Goal: Information Seeking & Learning: Find specific fact

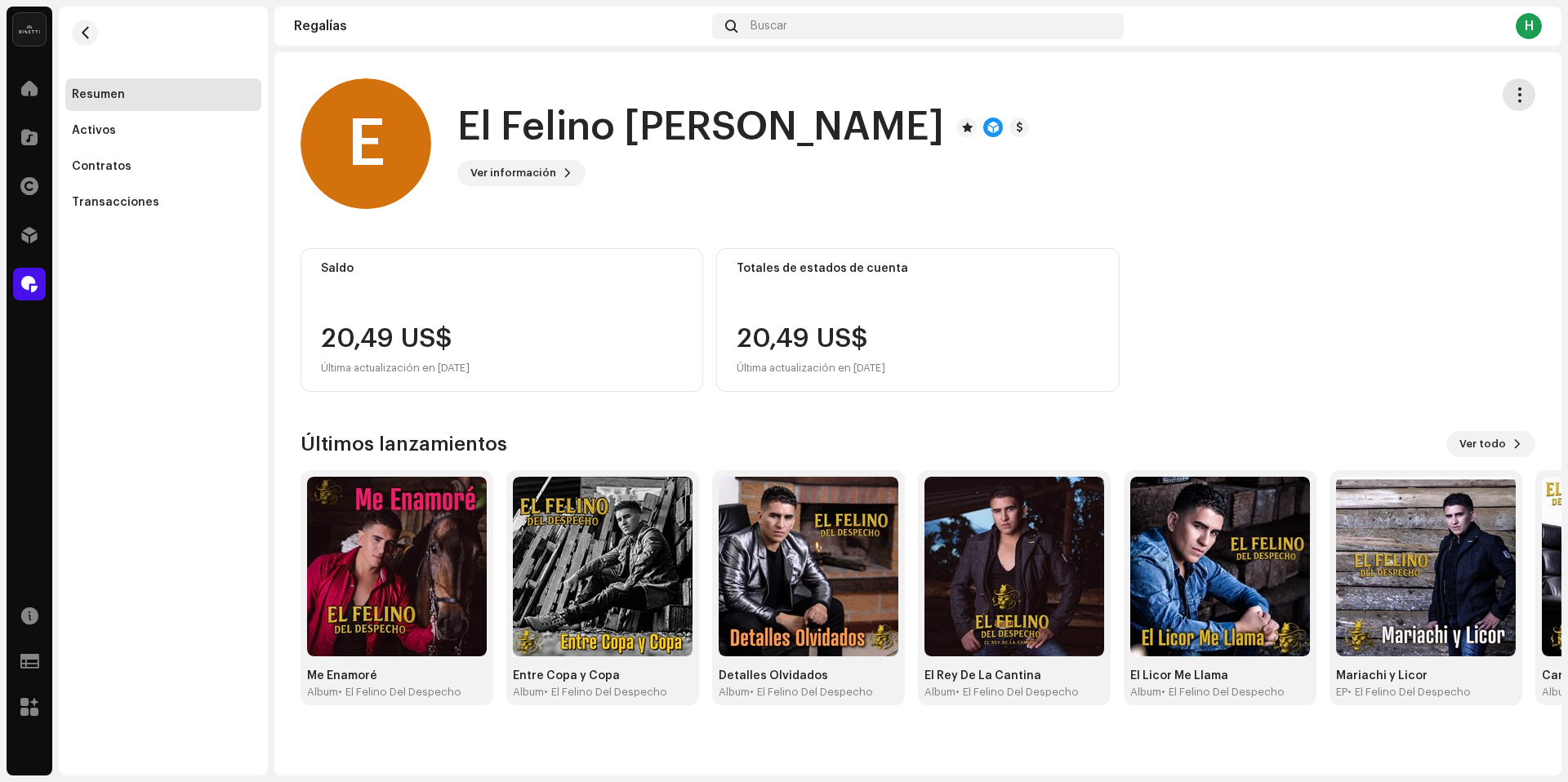
click at [1519, 94] on span "button" at bounding box center [1519, 95] width 15 height 13
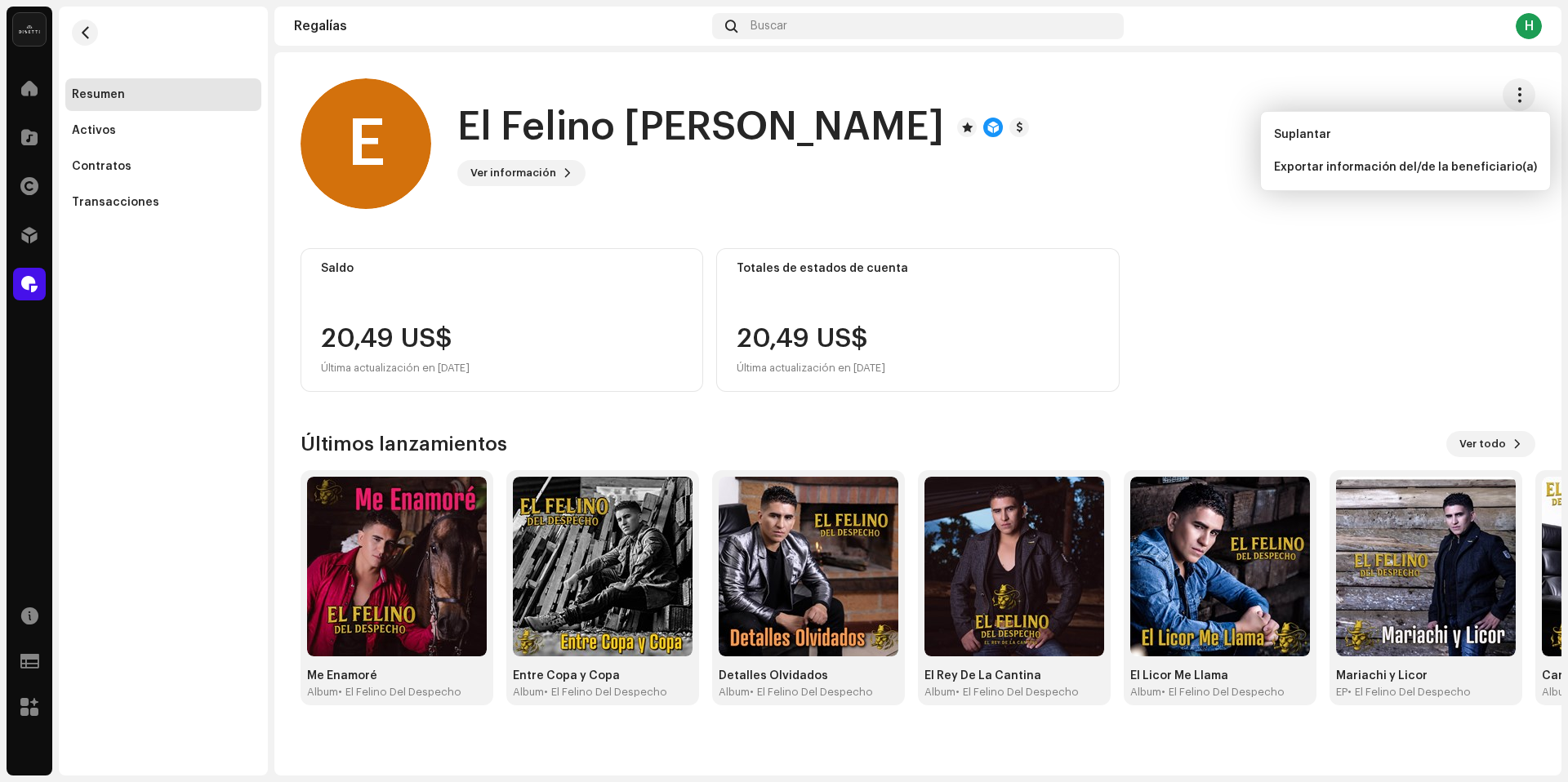
click at [1372, 194] on div "E El Felino Del Despecho Ver información" at bounding box center [888, 143] width 1176 height 131
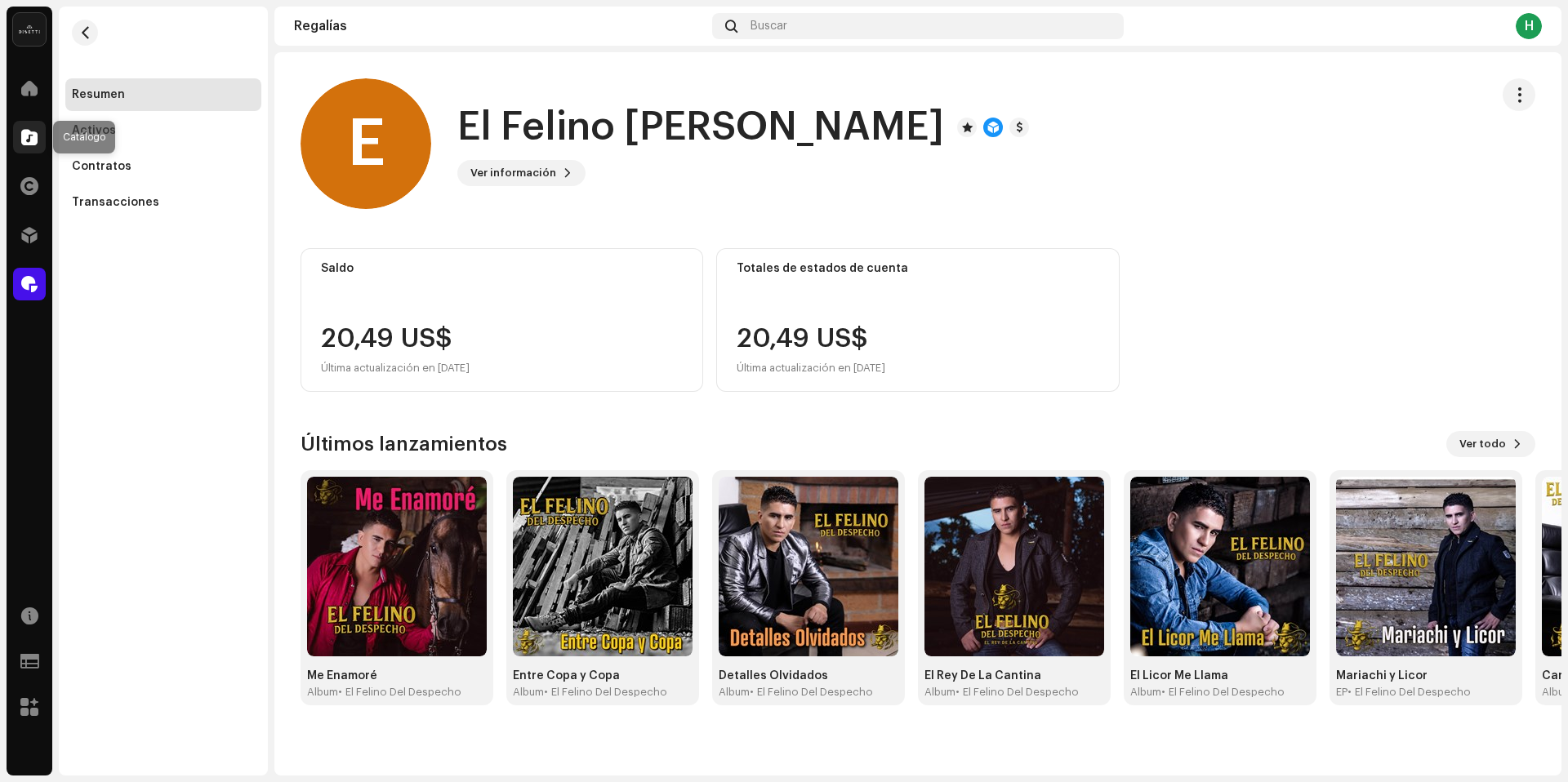
click at [24, 143] on span at bounding box center [29, 138] width 16 height 13
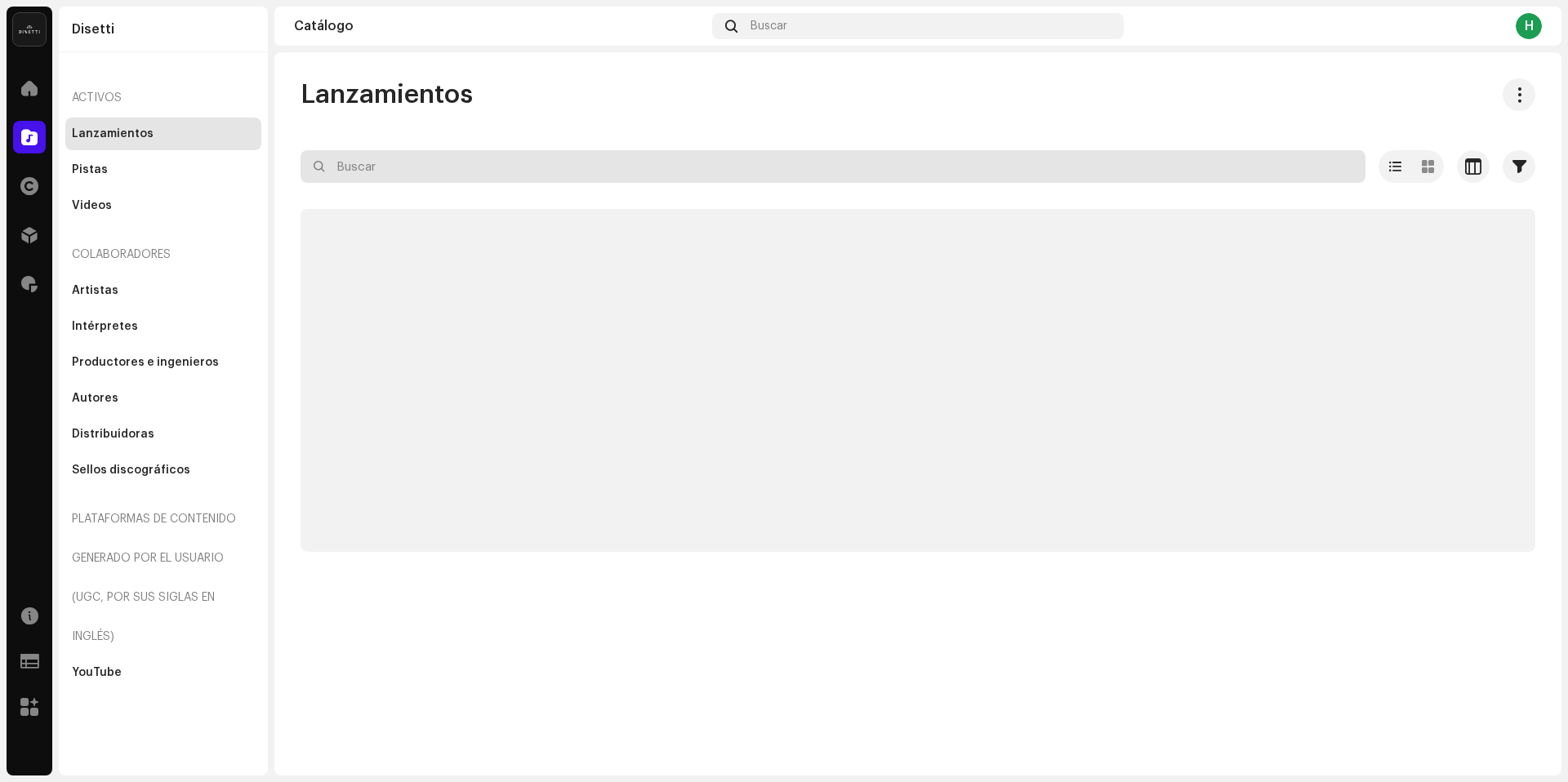
click at [380, 163] on input "text" at bounding box center [833, 166] width 1065 height 33
paste input "A691522189949908"
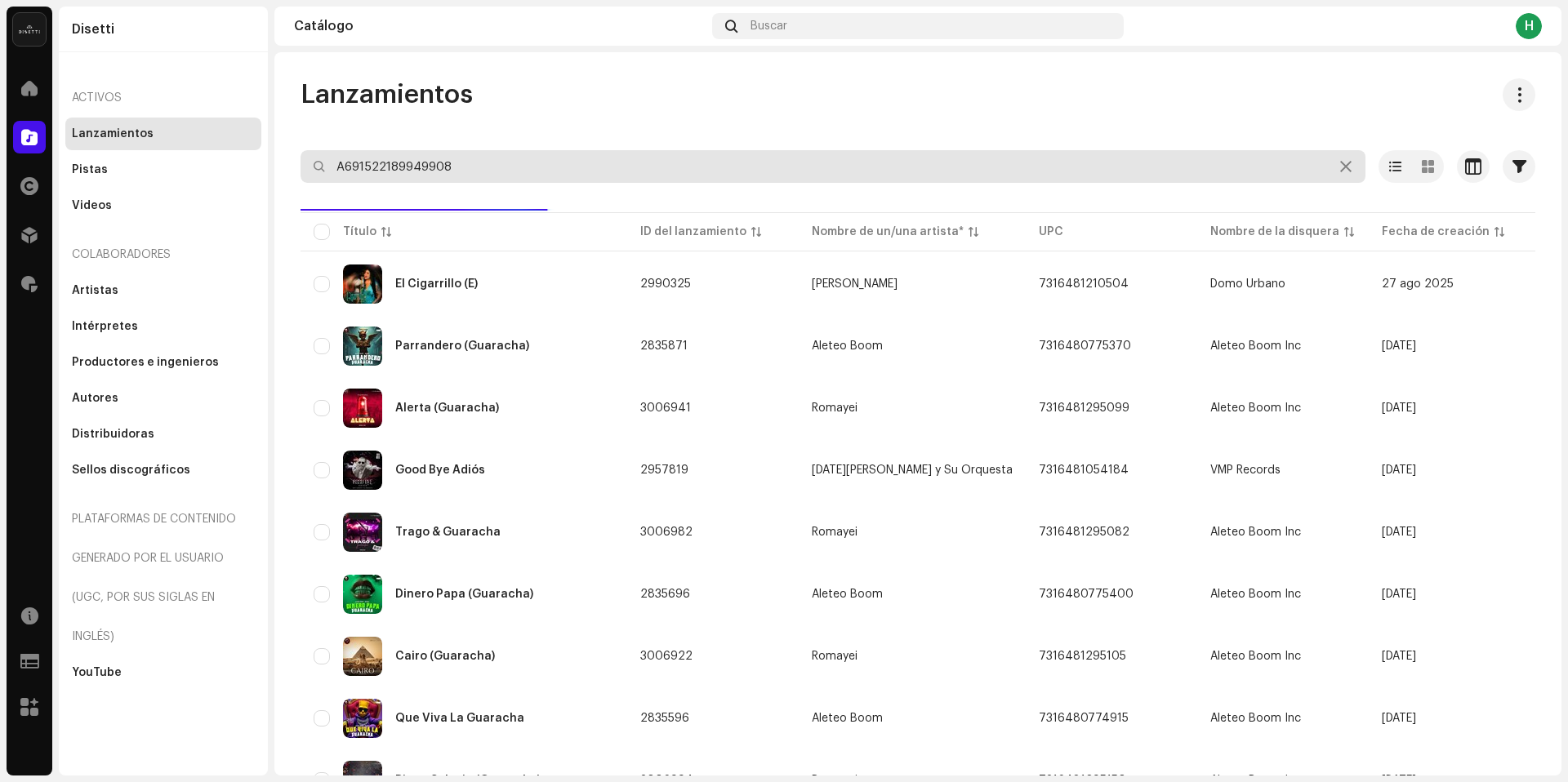
type input "A691522189949908"
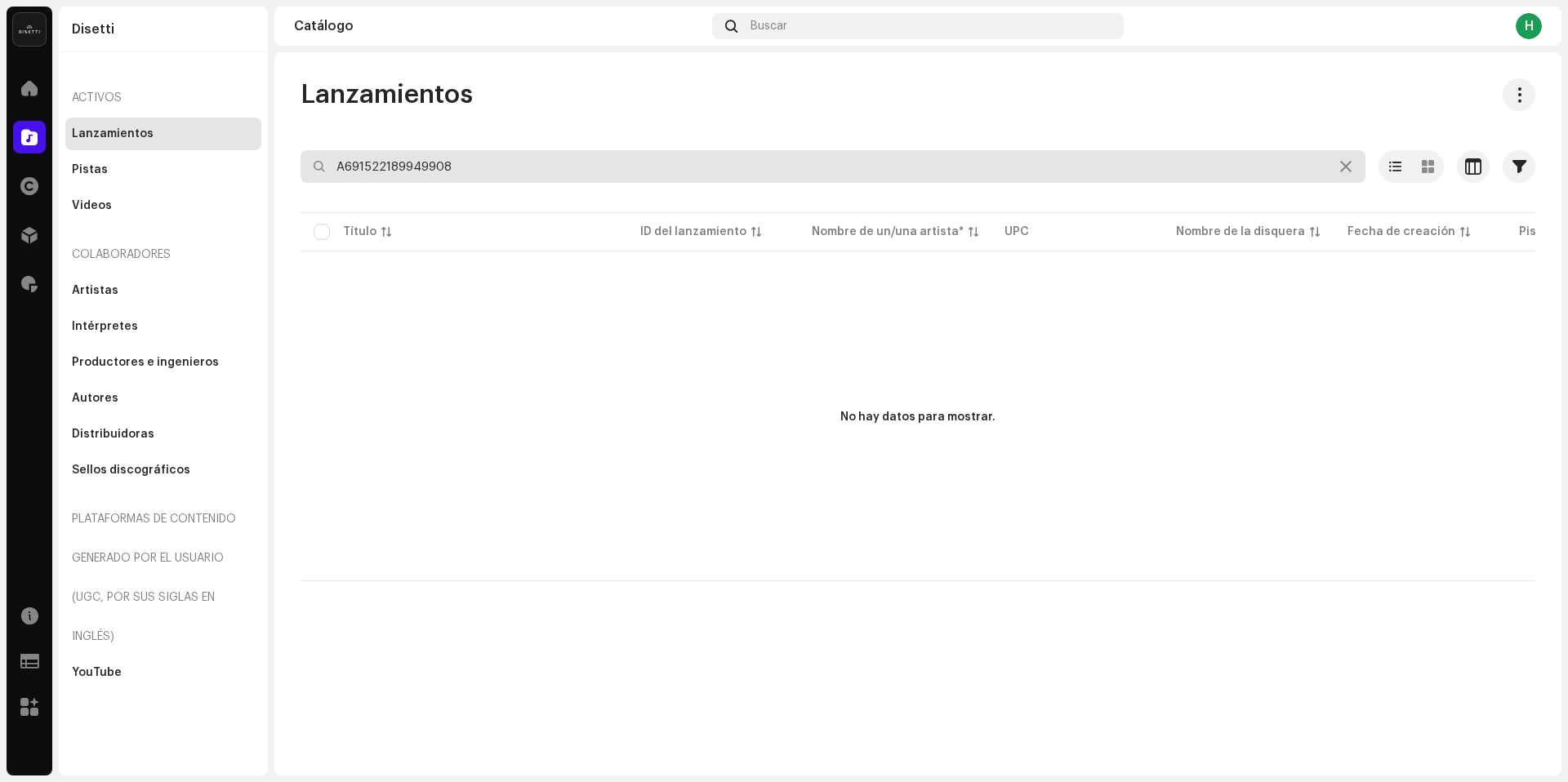
click at [474, 166] on input "A691522189949908" at bounding box center [833, 166] width 1065 height 33
click at [474, 165] on input "A691522189949908" at bounding box center [833, 166] width 1065 height 33
paste input "Feid & Pirlo - Cual Es Esa (En Vivo)"
drag, startPoint x: 592, startPoint y: 170, endPoint x: 480, endPoint y: 165, distance: 112.1
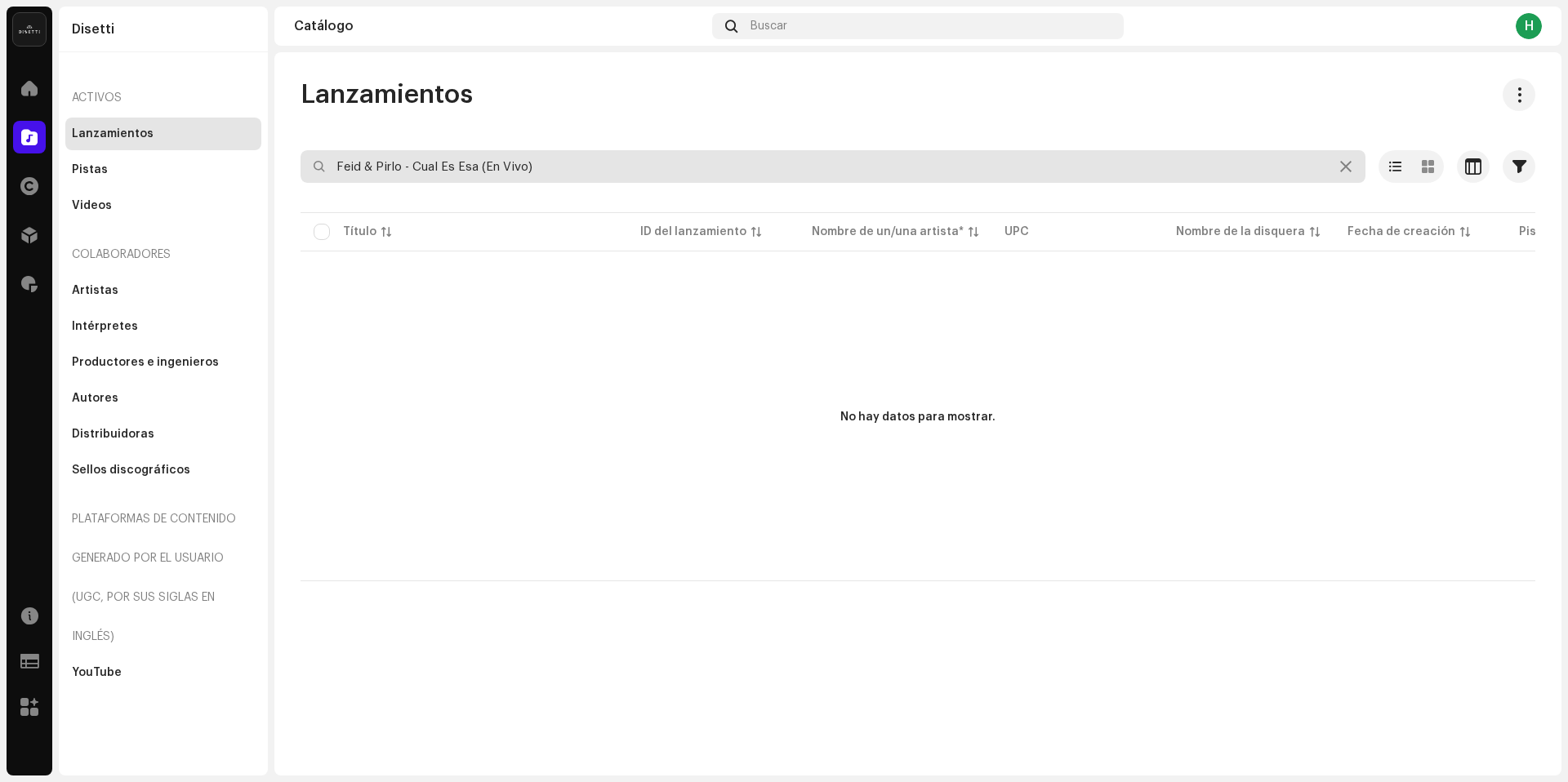
click at [480, 165] on input "Feid & Pirlo - Cual Es Esa (En Vivo)" at bounding box center [833, 166] width 1065 height 33
drag, startPoint x: 486, startPoint y: 166, endPoint x: 402, endPoint y: 163, distance: 84.1
click at [402, 163] on input "Feid & Pirlo - Cual Es Esa" at bounding box center [833, 166] width 1065 height 33
drag, startPoint x: 379, startPoint y: 168, endPoint x: 331, endPoint y: 165, distance: 48.1
click at [331, 165] on input "Feid & Pirlo" at bounding box center [833, 166] width 1065 height 33
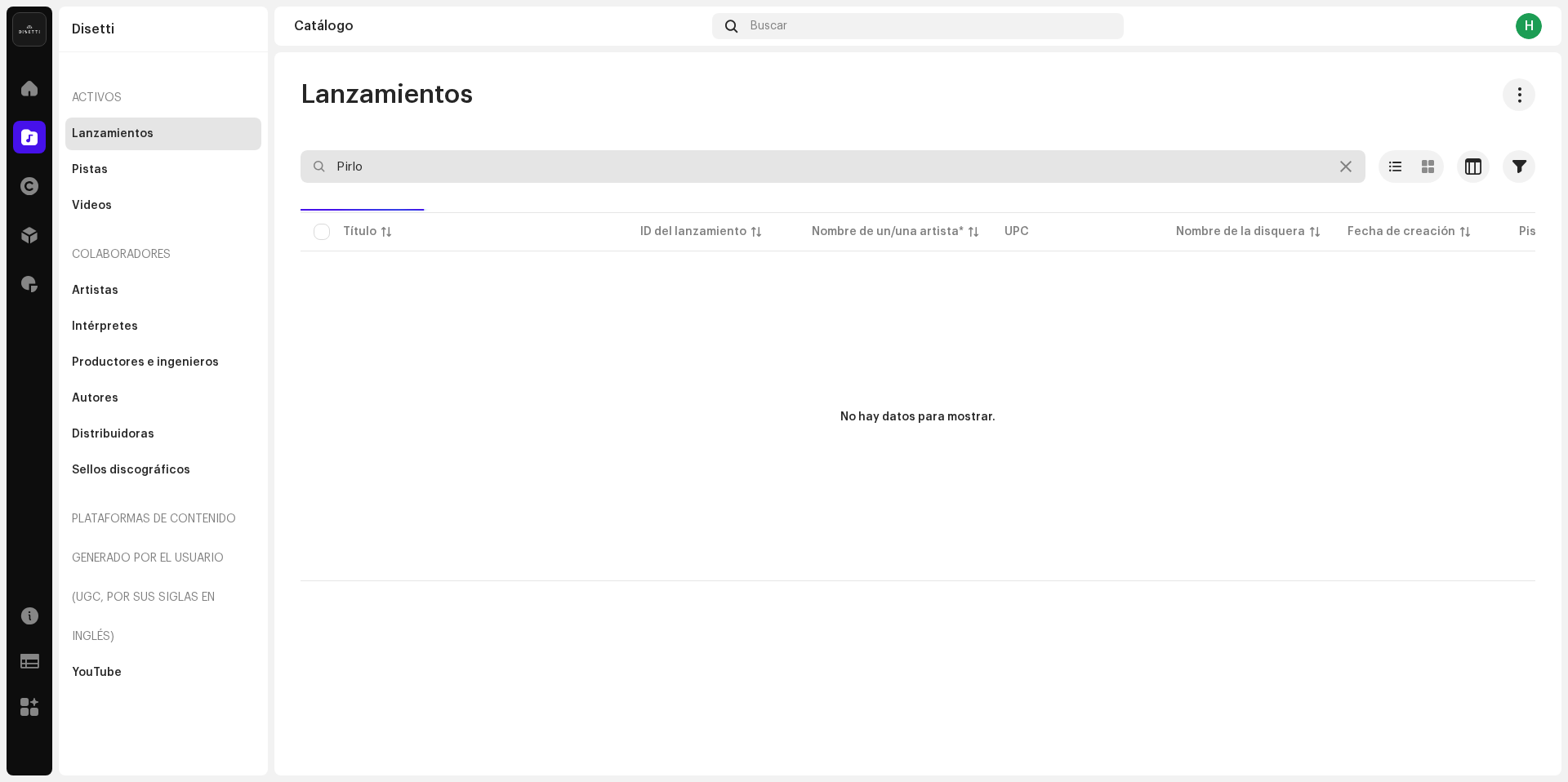
type input "Pirlo"
